Goal: Task Accomplishment & Management: Manage account settings

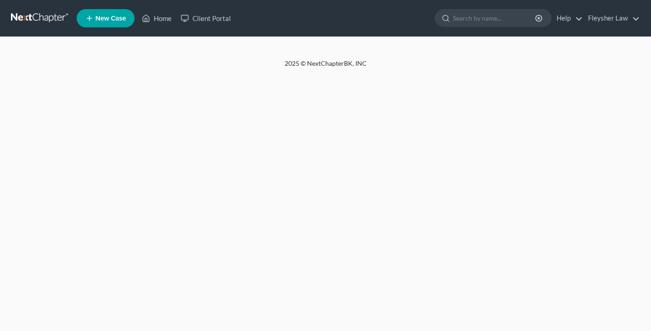
select select "10"
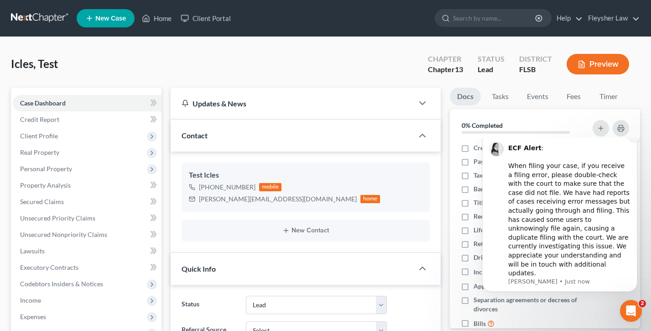
click at [636, 137] on icon "Dismiss notification" at bounding box center [634, 135] width 3 height 3
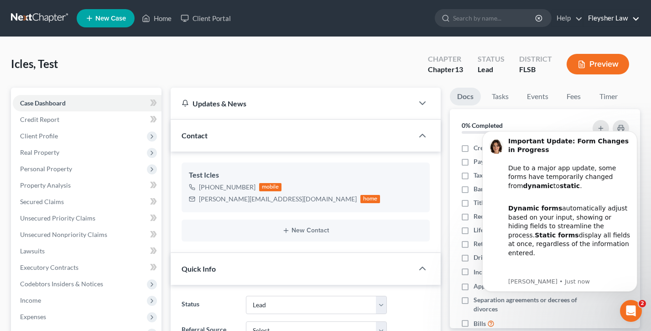
click at [608, 20] on link "Fleysher Law" at bounding box center [612, 18] width 56 height 16
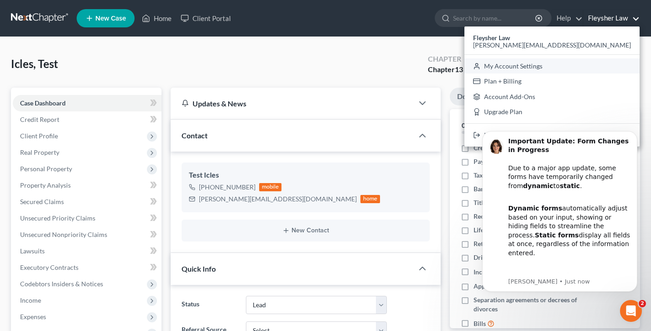
click at [590, 66] on link "My Account Settings" at bounding box center [551, 66] width 175 height 16
select select "24"
select select "9"
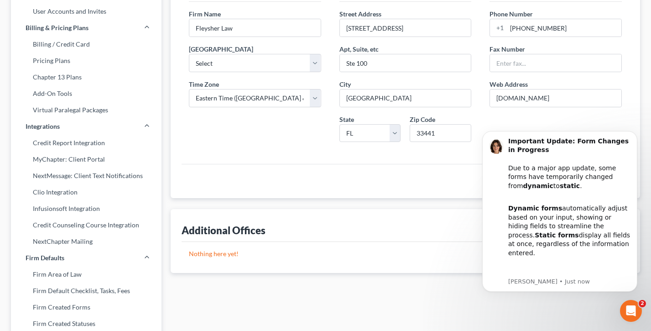
scroll to position [345, 0]
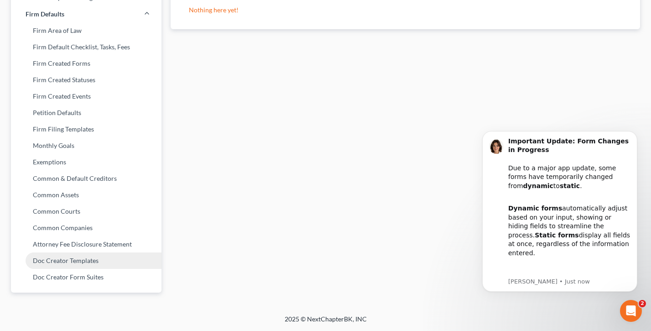
click at [79, 262] on link "Doc Creator Templates" at bounding box center [86, 260] width 151 height 16
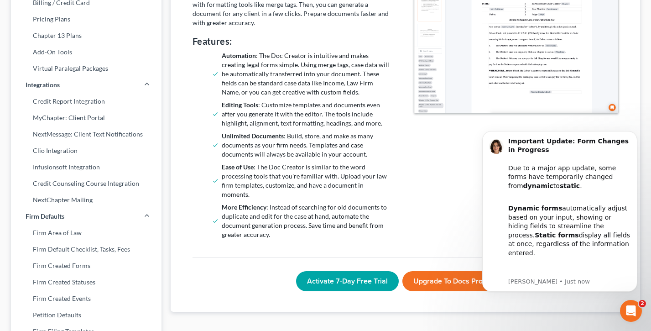
scroll to position [7, 0]
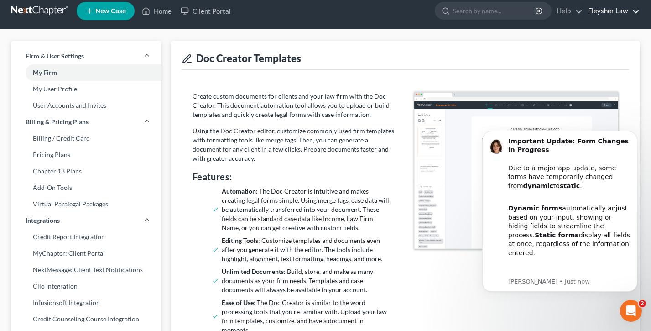
click at [610, 10] on link "Fleysher Law" at bounding box center [612, 11] width 56 height 16
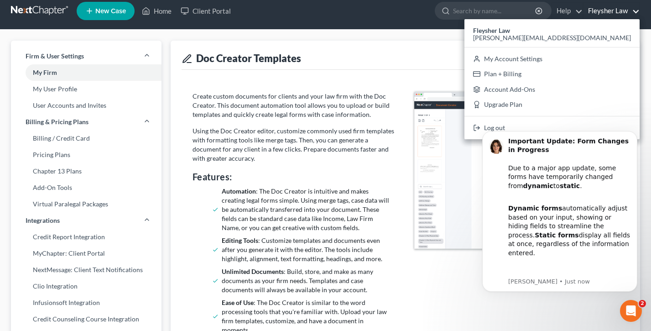
click at [584, 124] on body "Important Update: Form Changes in Progress Due to a major app update, some form…" at bounding box center [559, 222] width 175 height 199
click at [574, 127] on body "Important Update: Form Changes in Progress Due to a major app update, some form…" at bounding box center [559, 222] width 175 height 199
click at [635, 137] on button "Dismiss notification" at bounding box center [635, 134] width 12 height 12
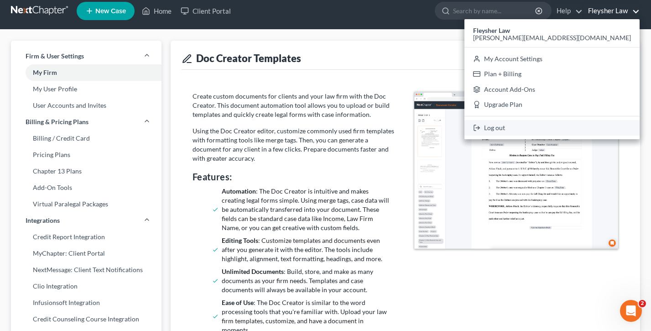
click at [576, 125] on link "Log out" at bounding box center [551, 128] width 175 height 16
